Goal: Transaction & Acquisition: Book appointment/travel/reservation

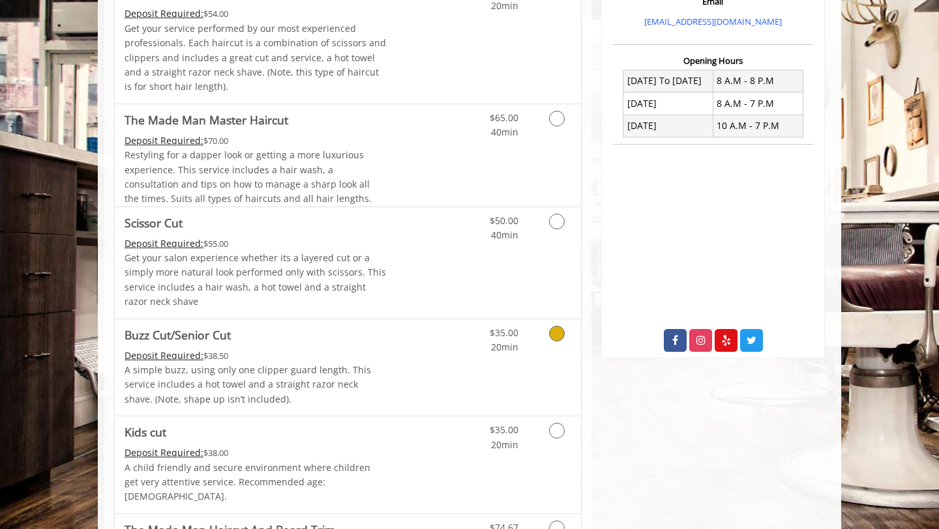
scroll to position [518, 0]
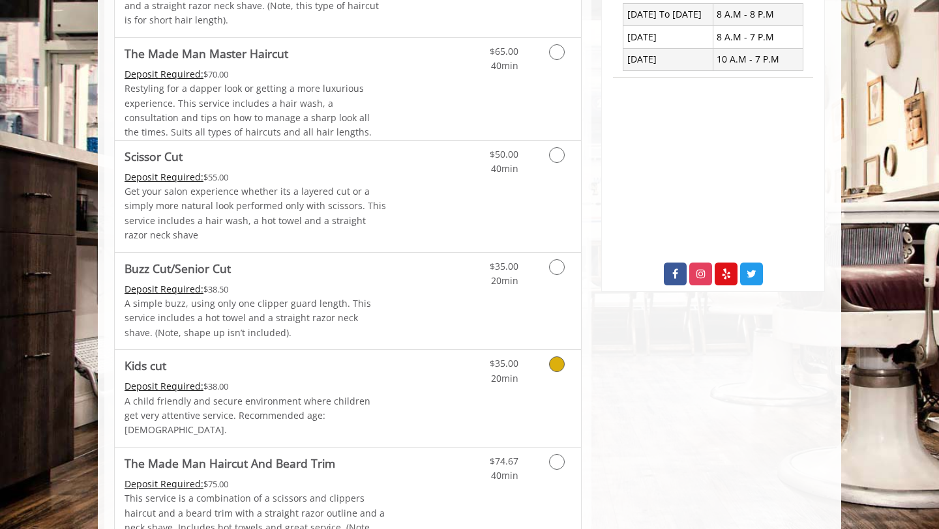
click at [553, 371] on icon "Grooming services" at bounding box center [557, 365] width 16 height 16
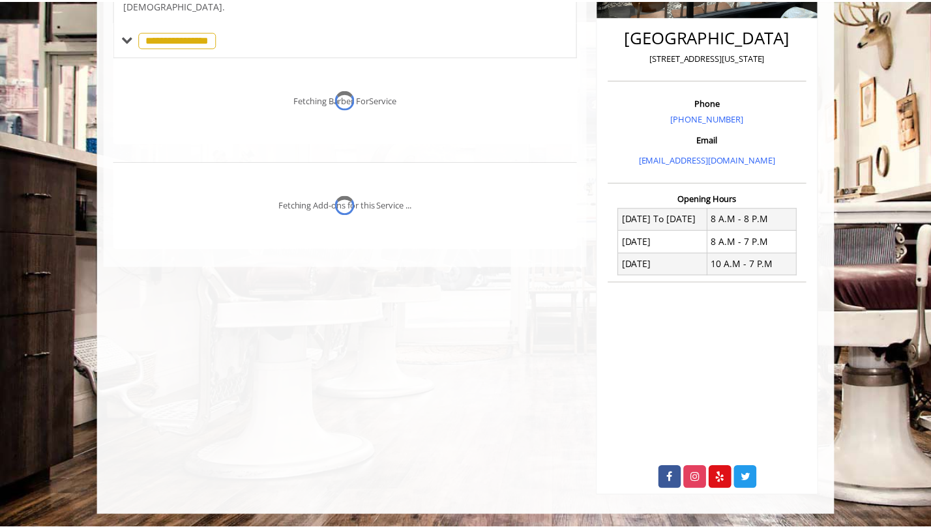
scroll to position [314, 0]
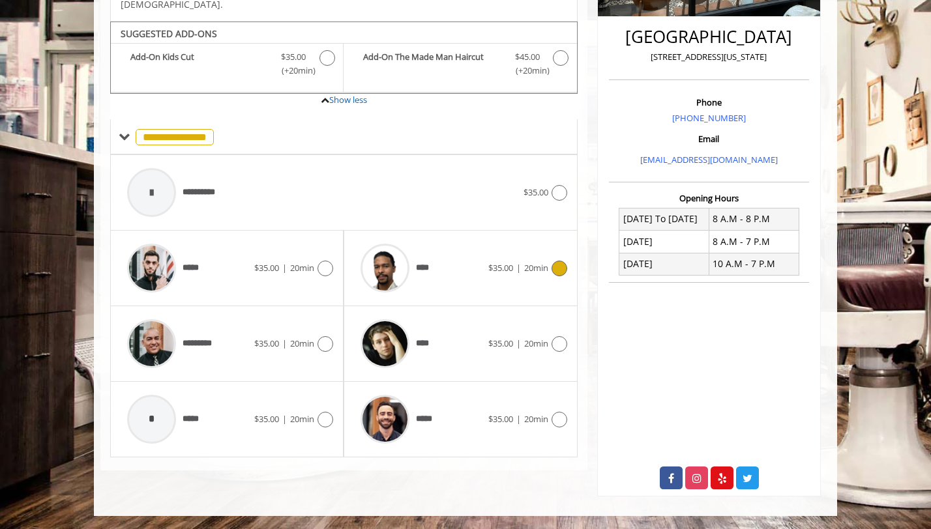
click at [524, 262] on span "20min" at bounding box center [536, 268] width 24 height 12
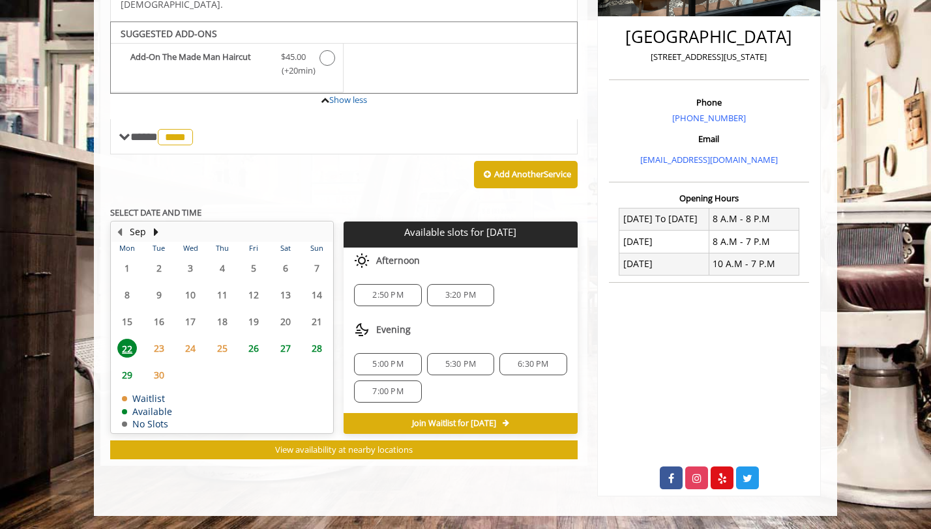
click at [260, 339] on span "26" at bounding box center [254, 348] width 20 height 19
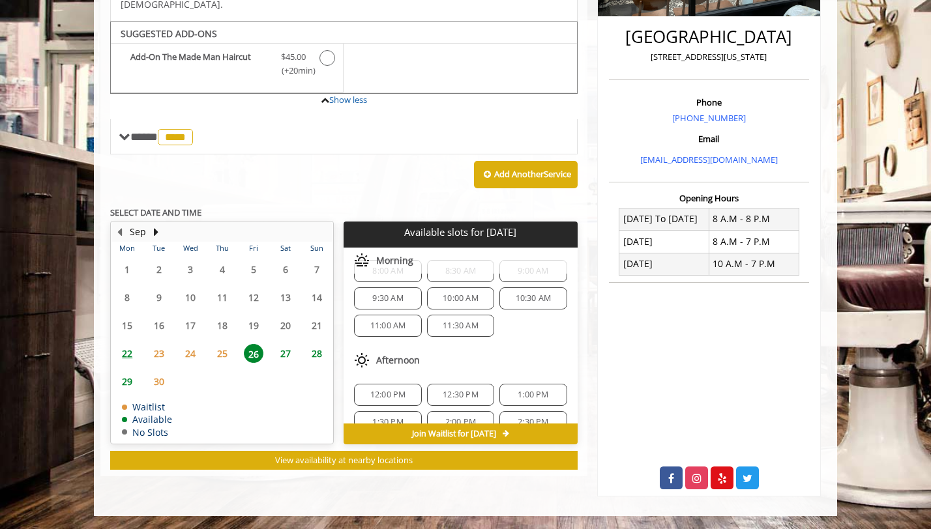
scroll to position [25, 0]
click at [383, 389] on span "12:00 PM" at bounding box center [388, 394] width 36 height 10
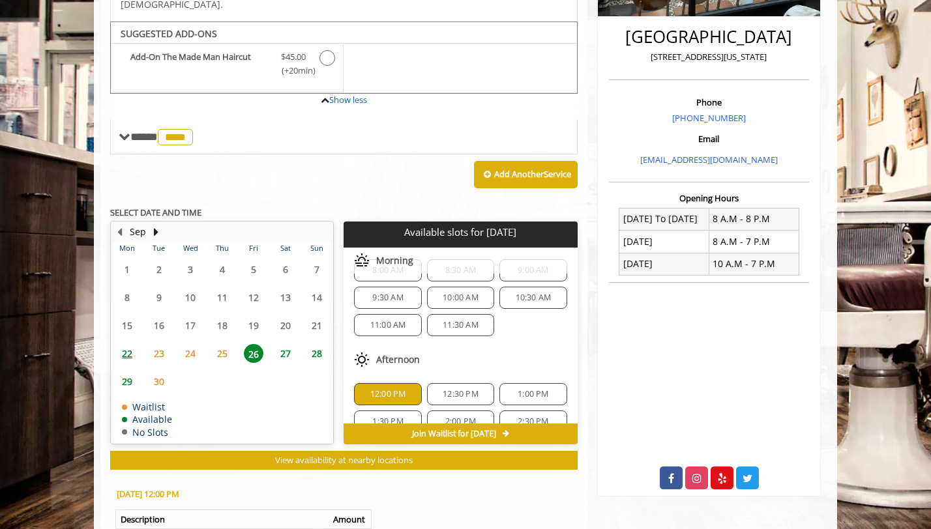
scroll to position [514, 0]
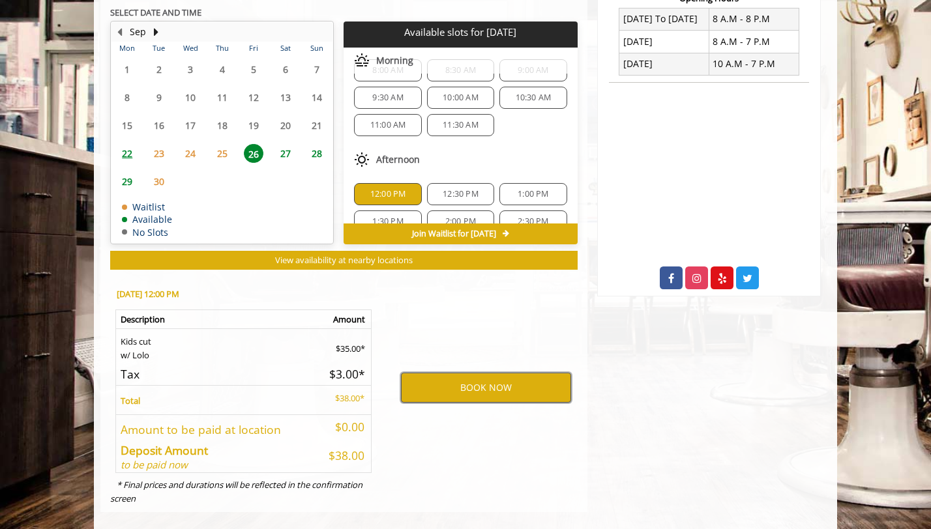
click at [436, 379] on button "BOOK NOW" at bounding box center [486, 388] width 170 height 30
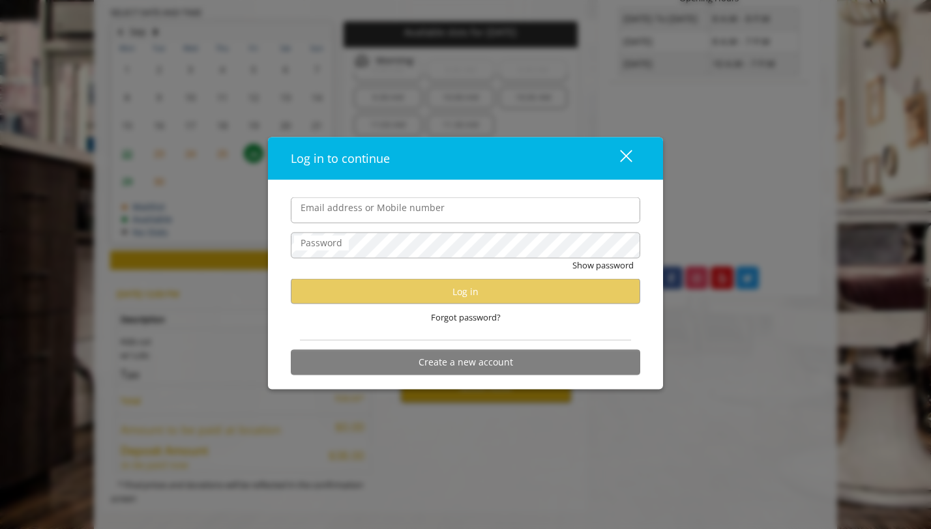
type input "**********"
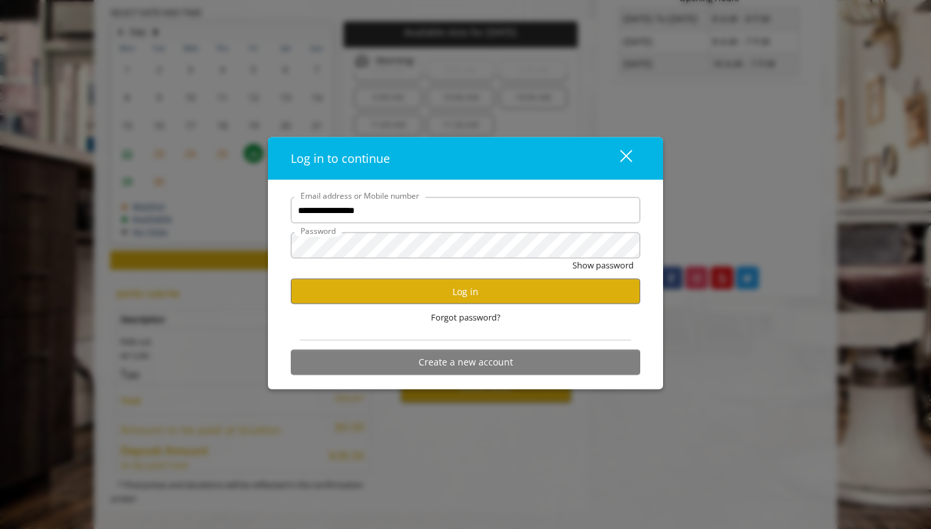
scroll to position [0, 0]
click at [439, 295] on button "Log in" at bounding box center [465, 291] width 349 height 25
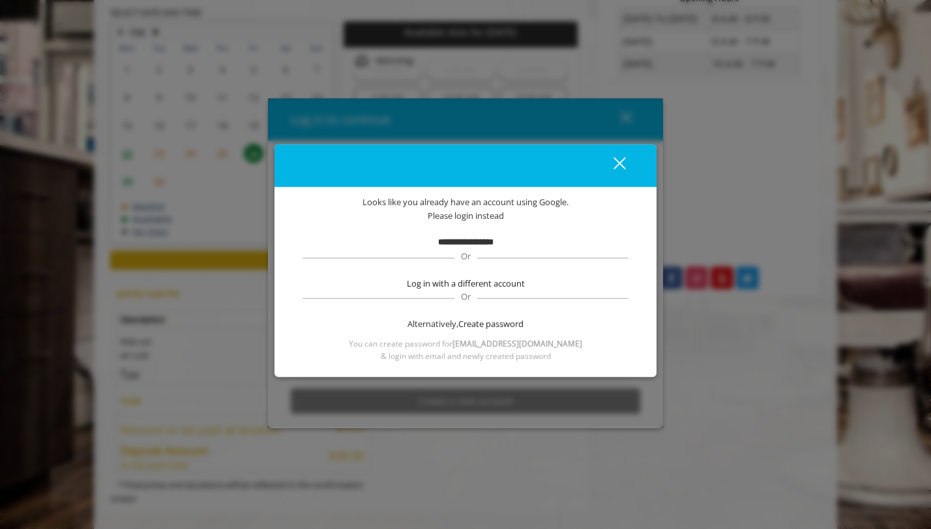
click at [617, 165] on div "close dialog" at bounding box center [620, 163] width 12 height 12
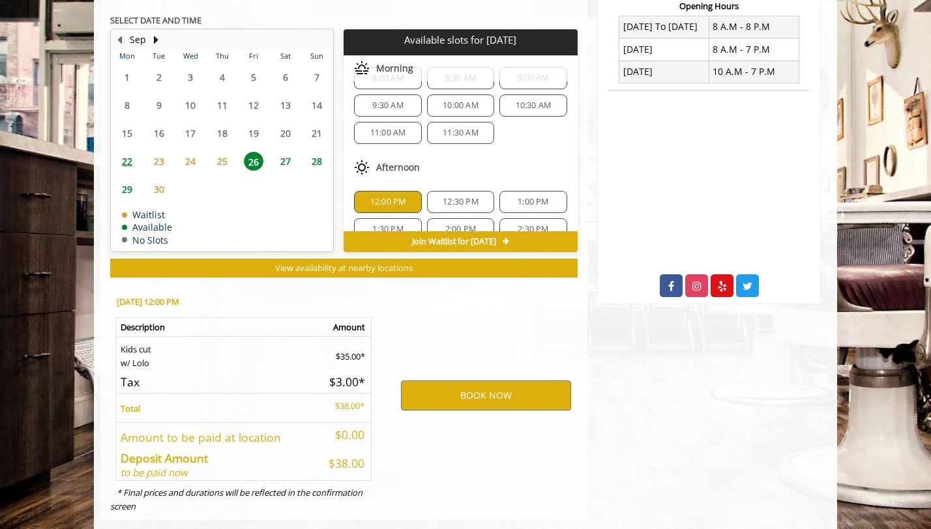
scroll to position [505, 0]
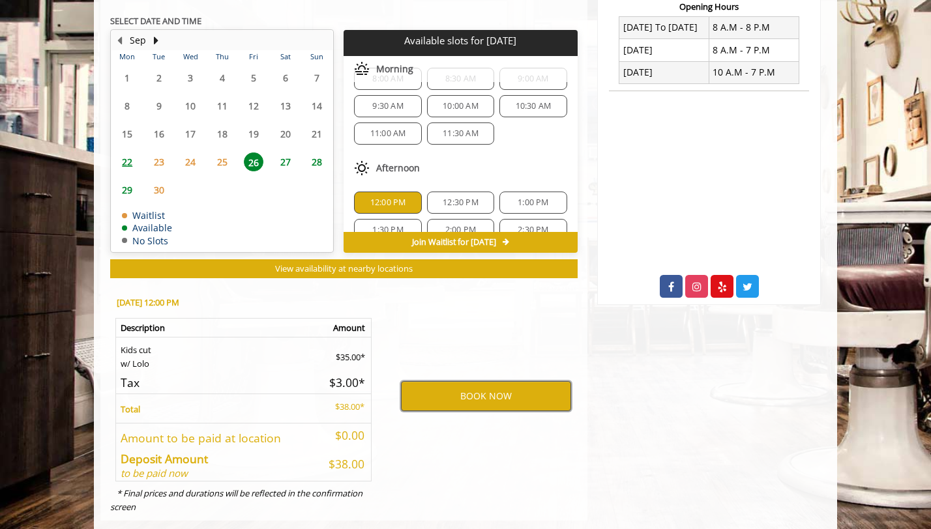
click at [439, 381] on button "BOOK NOW" at bounding box center [486, 396] width 170 height 30
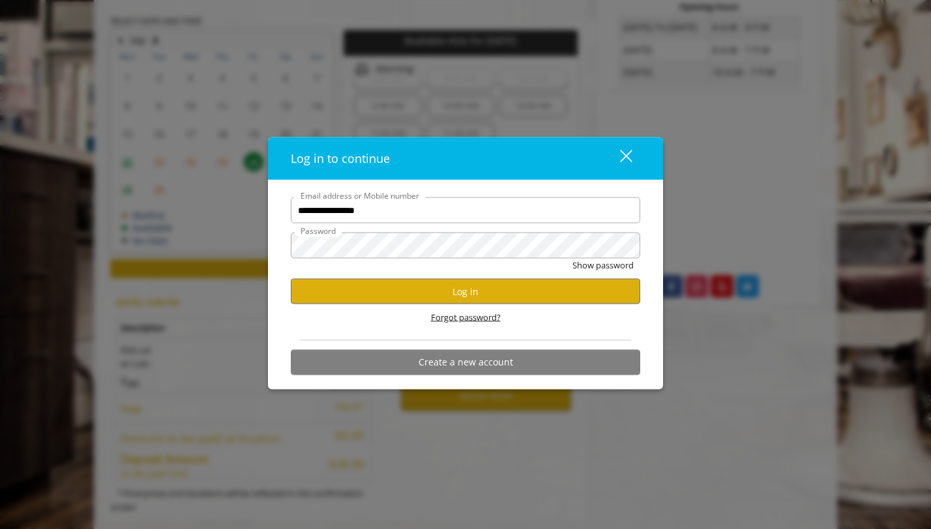
click at [447, 318] on span "Forgot password?" at bounding box center [466, 318] width 70 height 14
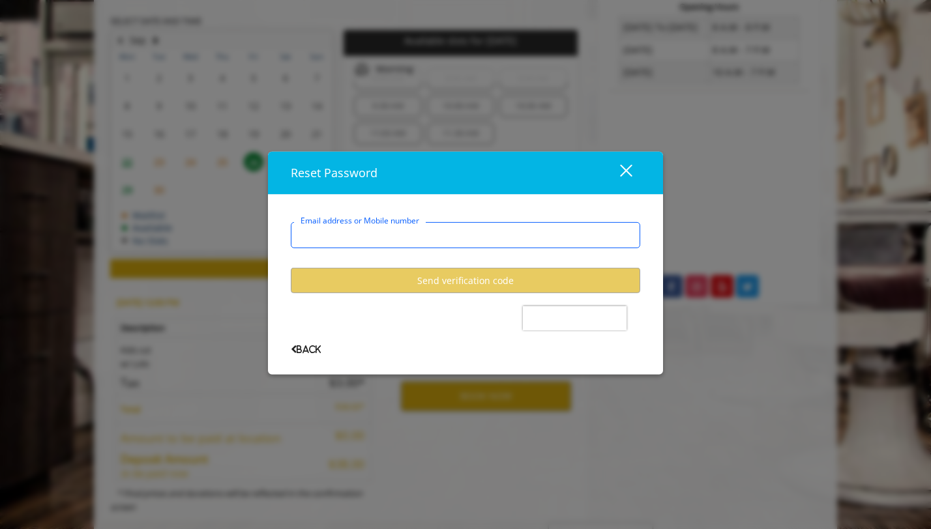
click at [389, 241] on input "Email address or Mobile number" at bounding box center [465, 235] width 349 height 26
type input "**********"
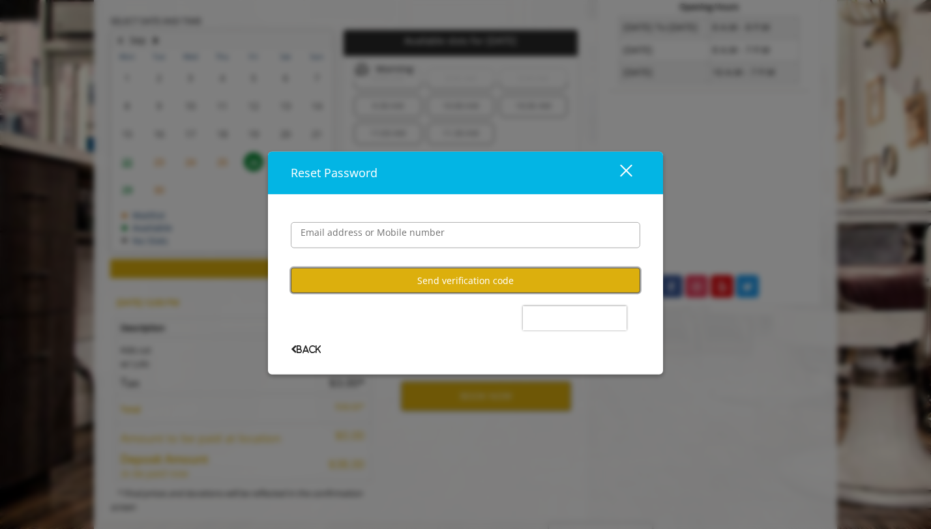
click at [413, 288] on button "Send verification code" at bounding box center [465, 280] width 349 height 25
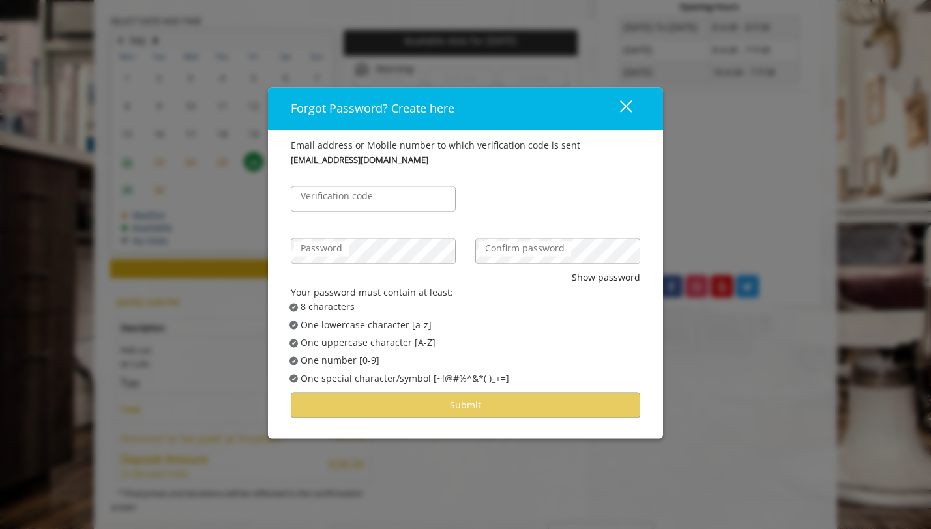
click at [368, 201] on label "Verification code" at bounding box center [336, 197] width 85 height 14
click at [368, 201] on input "Verification code" at bounding box center [373, 199] width 165 height 26
type input "******"
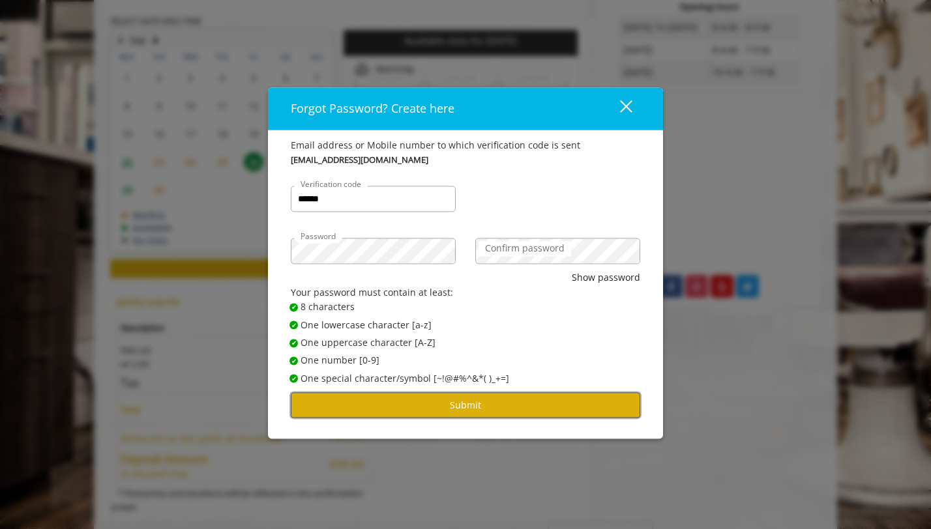
click at [479, 400] on button "Submit" at bounding box center [465, 405] width 349 height 25
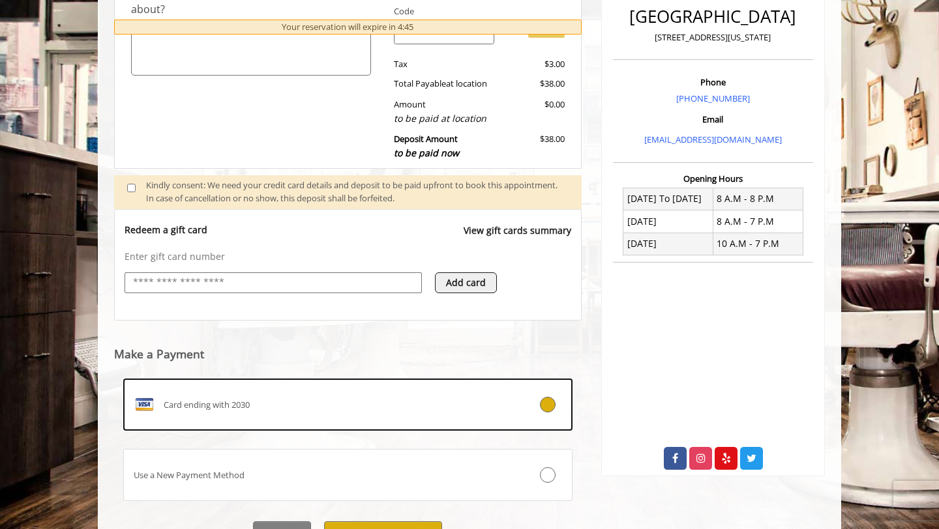
scroll to position [0, 0]
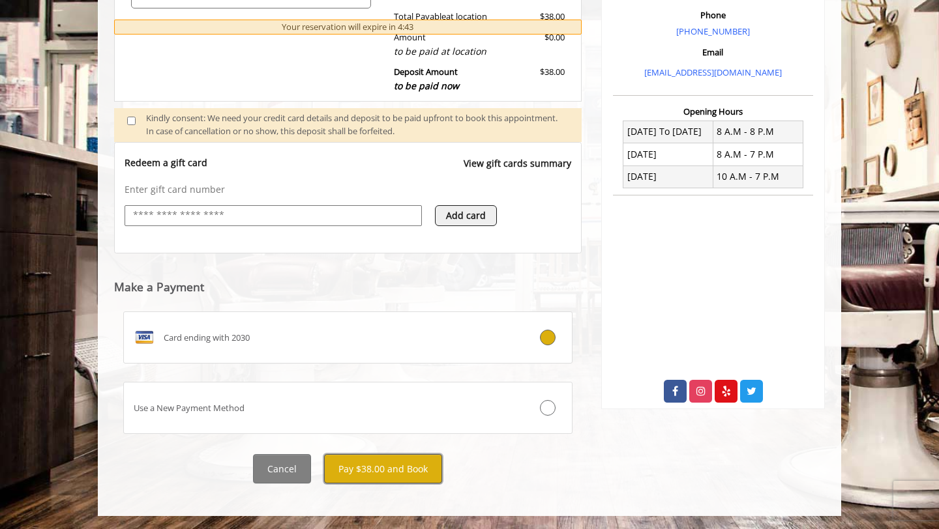
click at [370, 473] on button "Pay $38.00 and Book" at bounding box center [383, 468] width 118 height 29
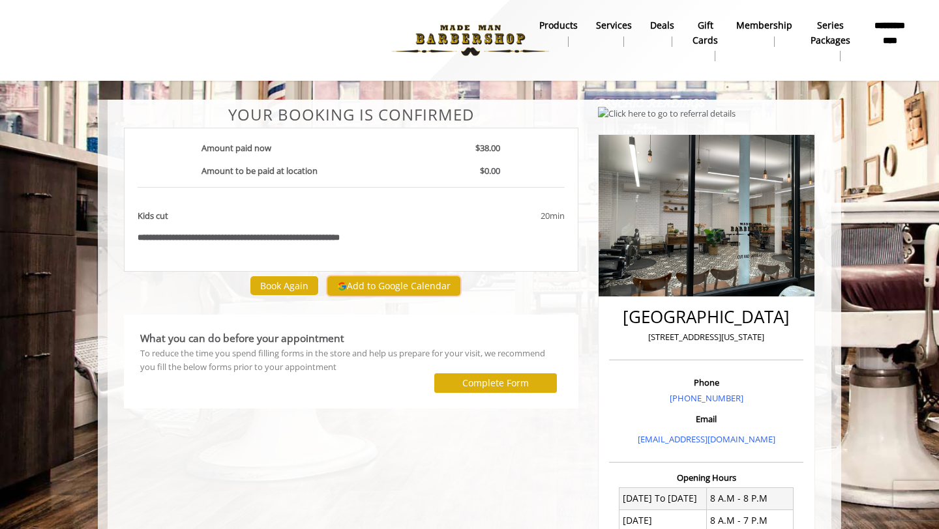
click at [398, 286] on button "Add to Google Calendar" at bounding box center [393, 286] width 133 height 20
